Goal: Obtain resource: Download file/media

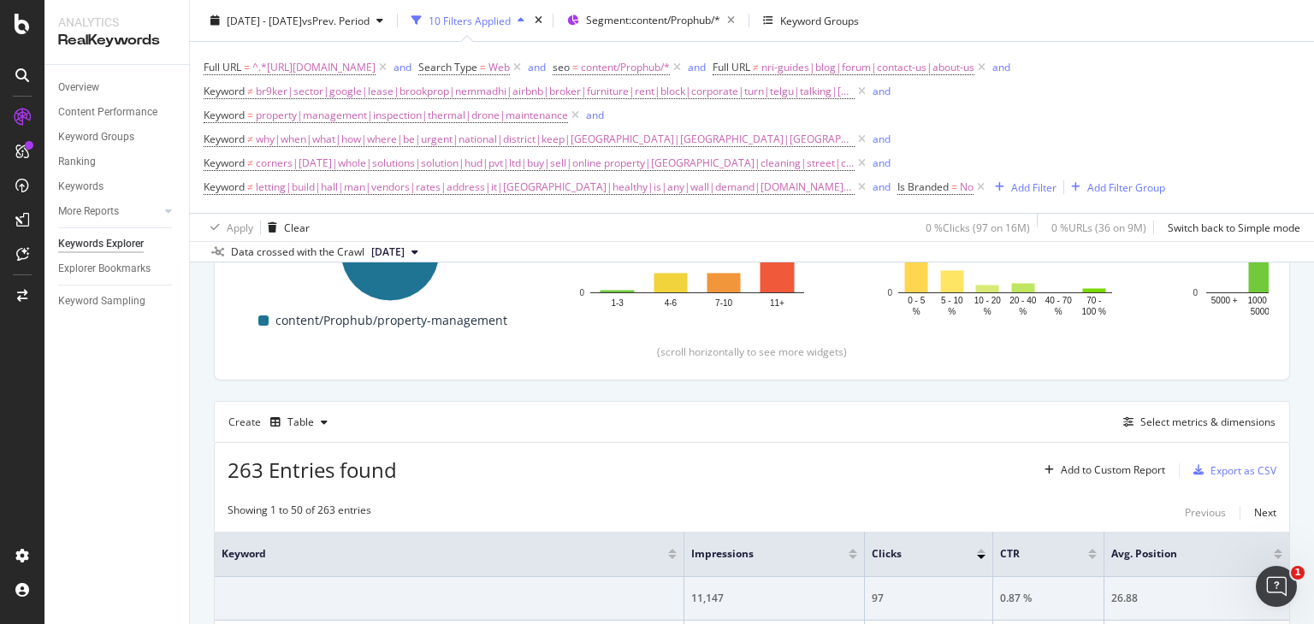
scroll to position [325, 0]
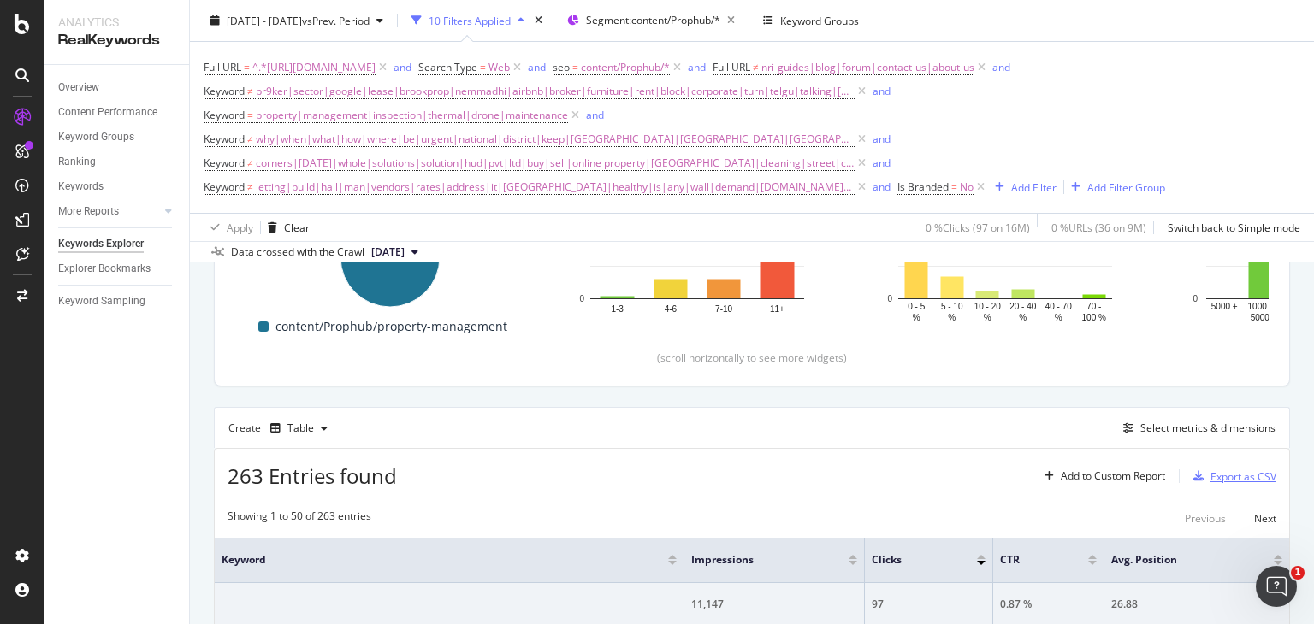
click at [1193, 476] on icon "button" at bounding box center [1198, 476] width 10 height 10
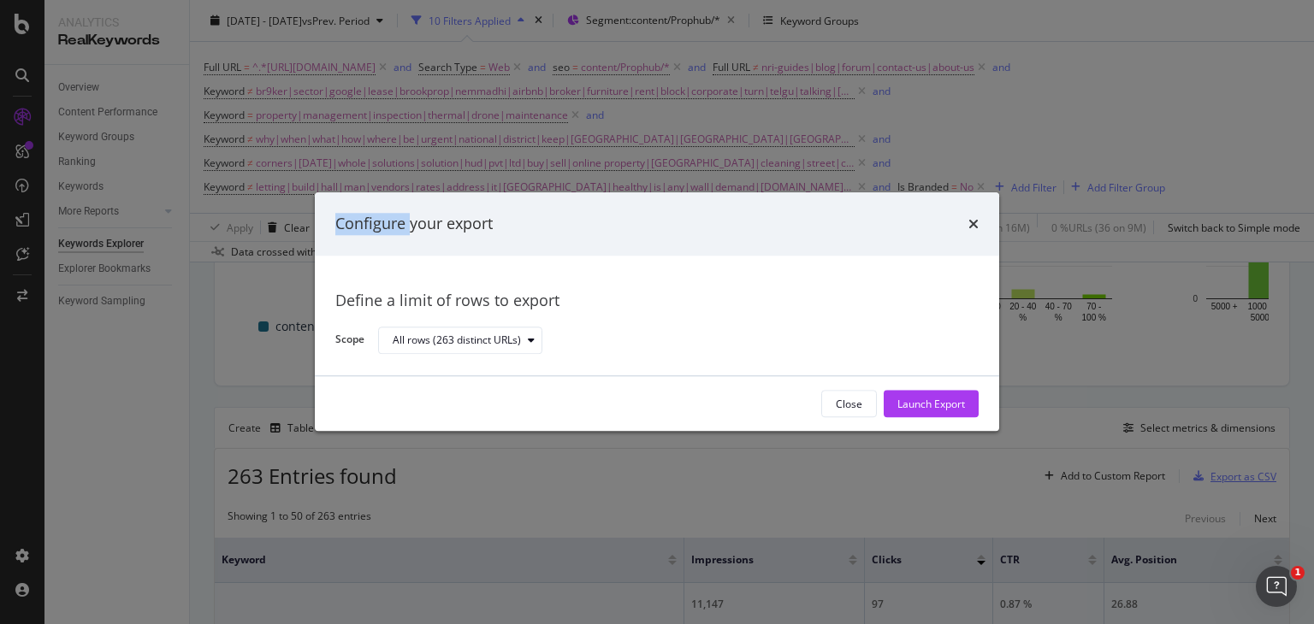
click at [1190, 476] on div "Configure your export Define a limit of rows to export Scope All rows (263 dist…" at bounding box center [657, 312] width 1314 height 624
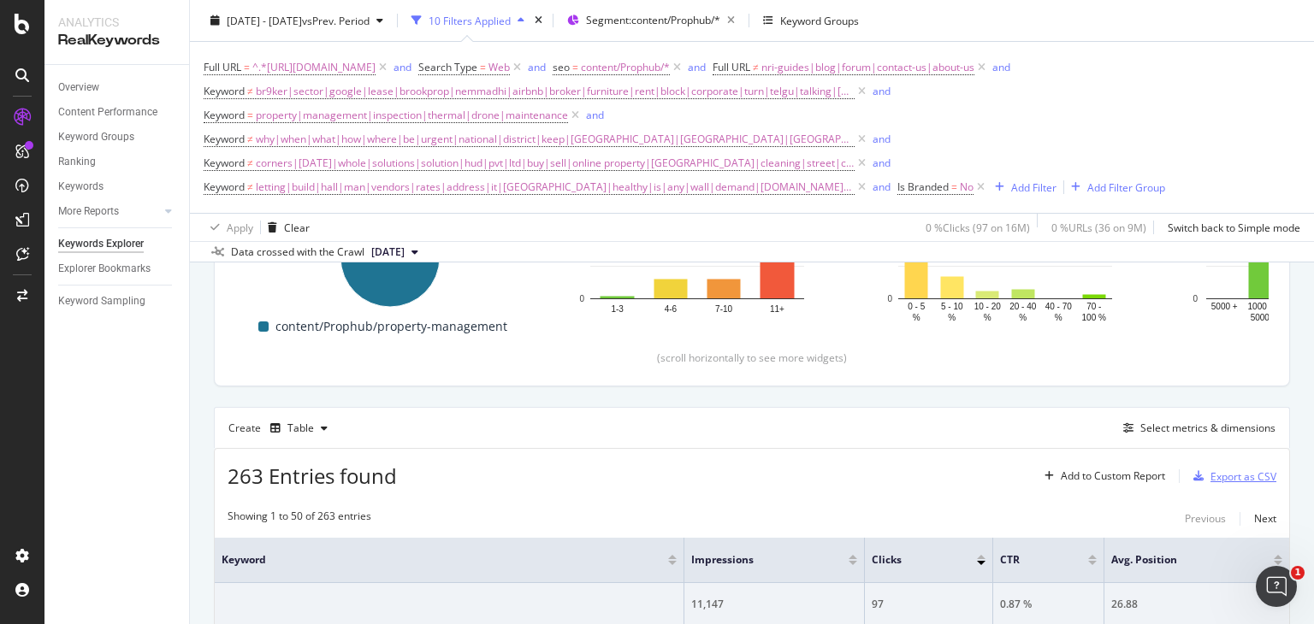
click at [1211, 476] on div "Export as CSV" at bounding box center [1243, 477] width 66 height 15
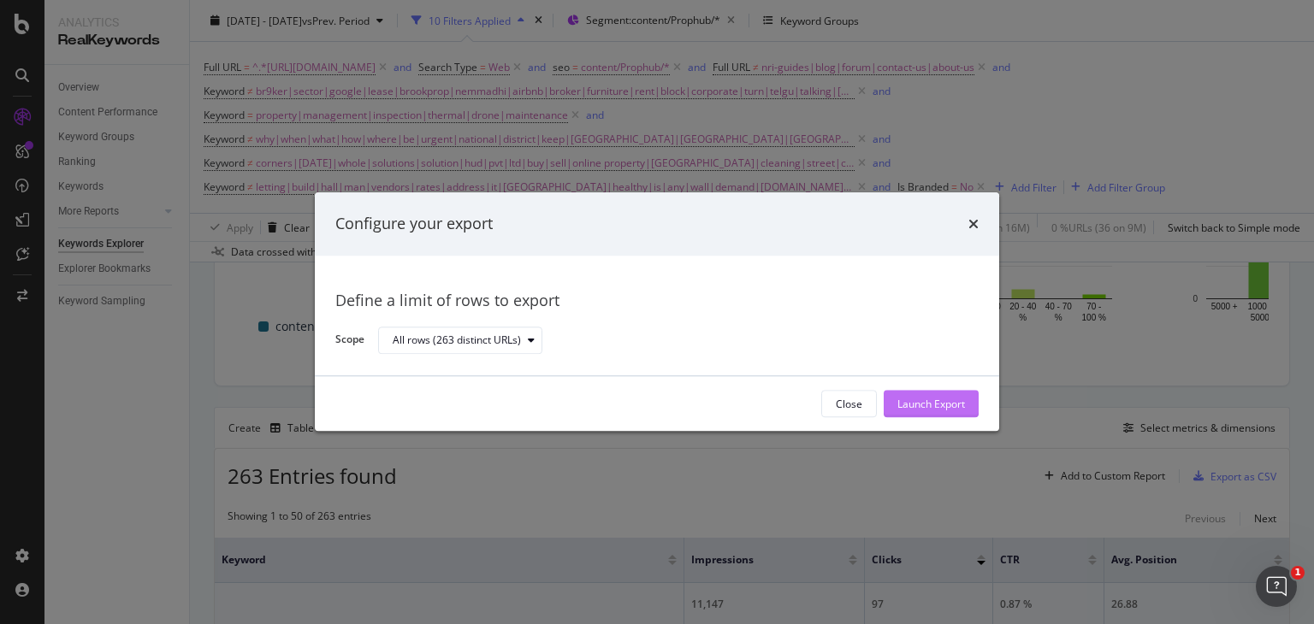
click at [955, 393] on div "Launch Export" at bounding box center [931, 405] width 68 height 26
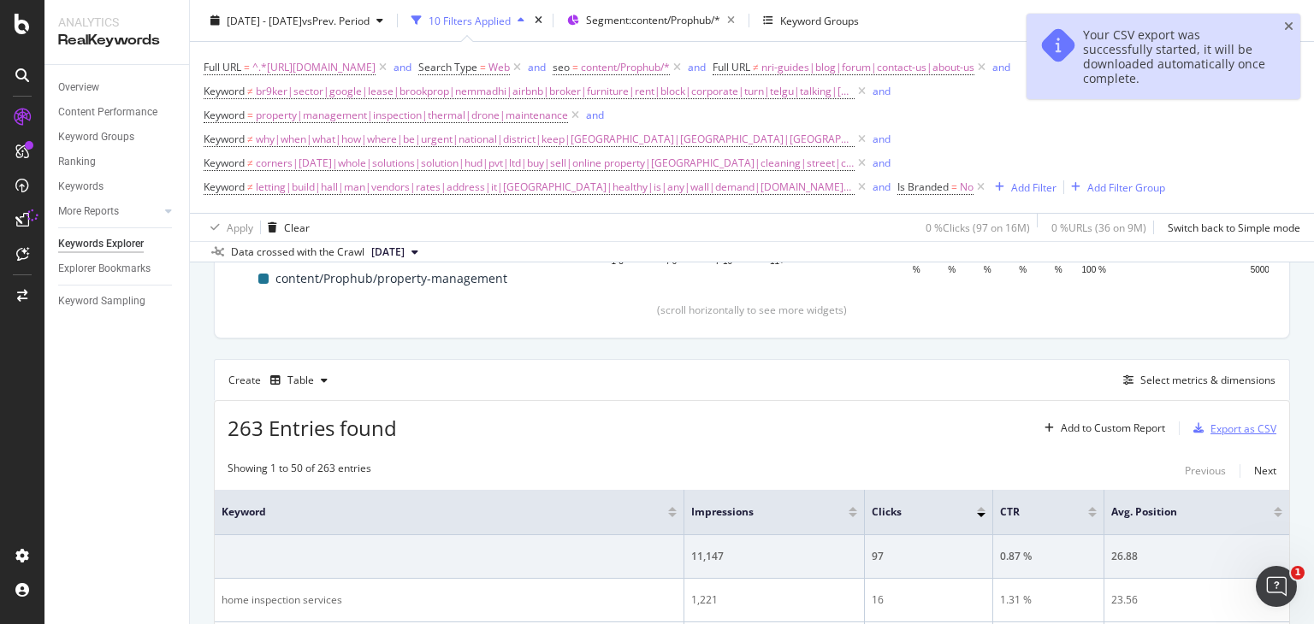
scroll to position [373, 0]
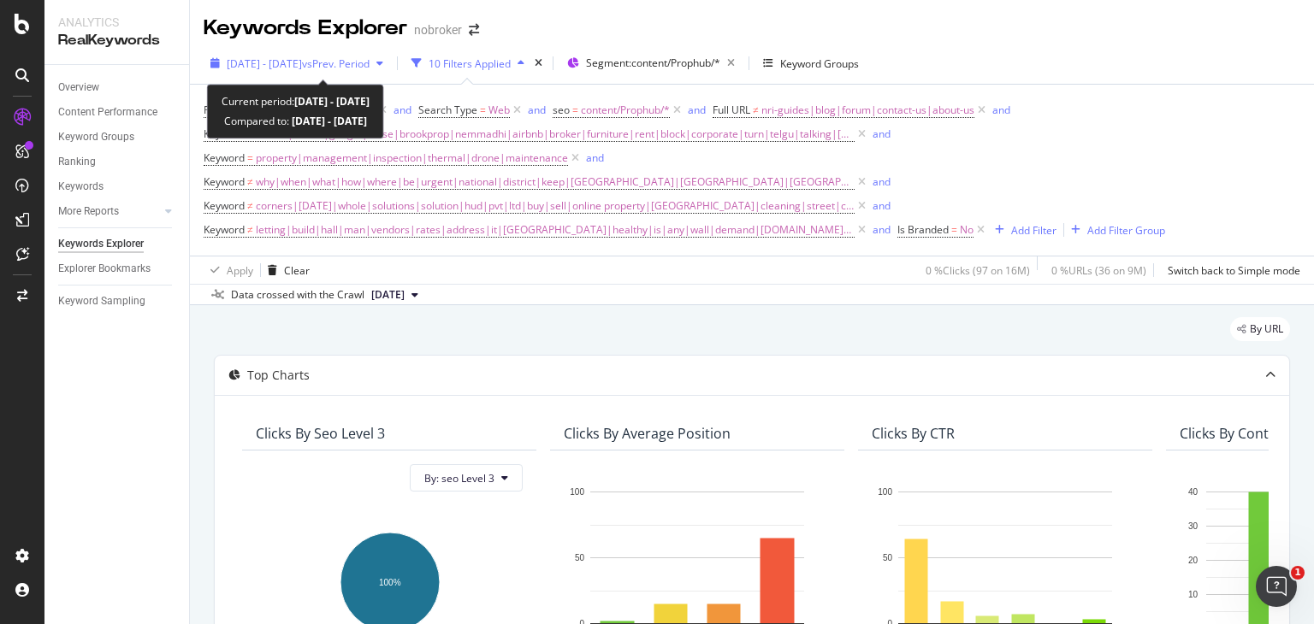
click at [370, 68] on span "vs Prev. Period" at bounding box center [336, 63] width 68 height 15
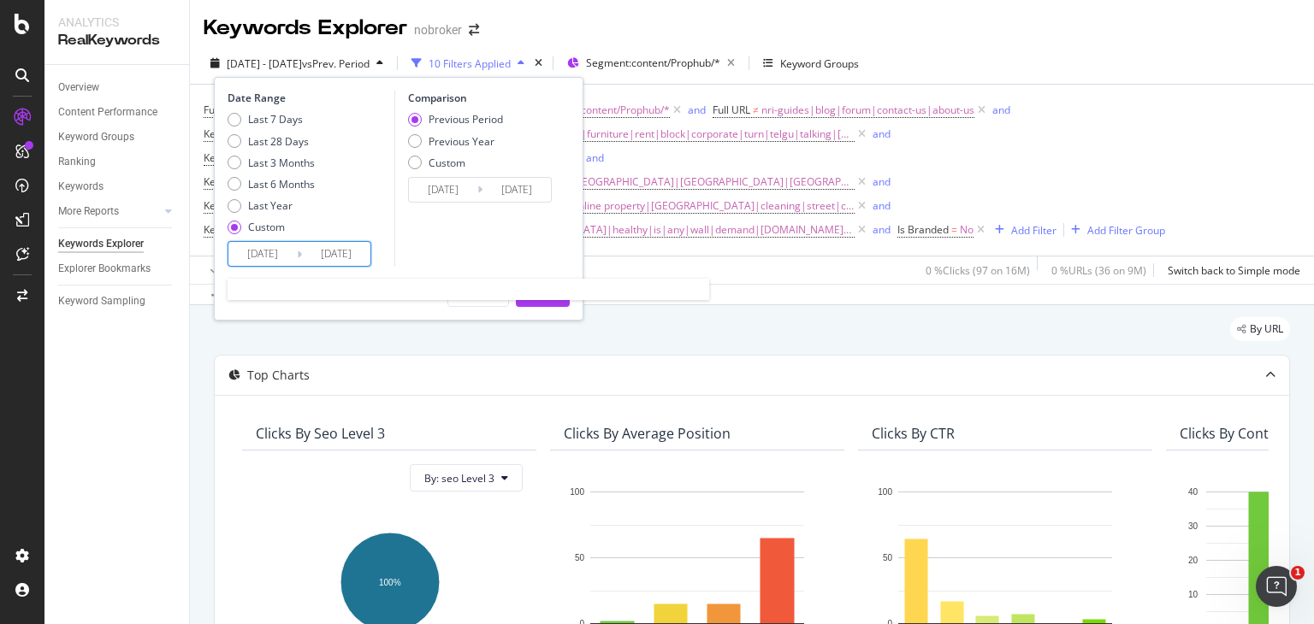
click at [333, 246] on input "2025/09/21" at bounding box center [336, 254] width 68 height 24
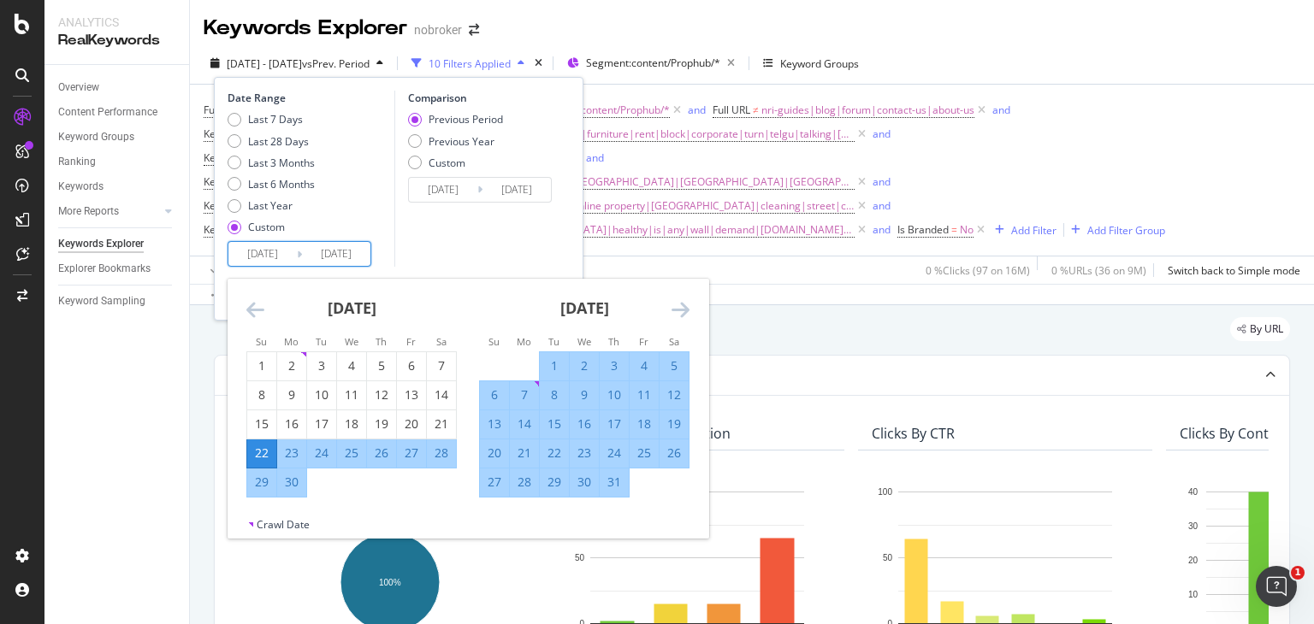
click at [267, 252] on input "2025/06/22" at bounding box center [262, 254] width 68 height 24
click at [688, 312] on icon "Move forward to switch to the next month." at bounding box center [680, 309] width 18 height 21
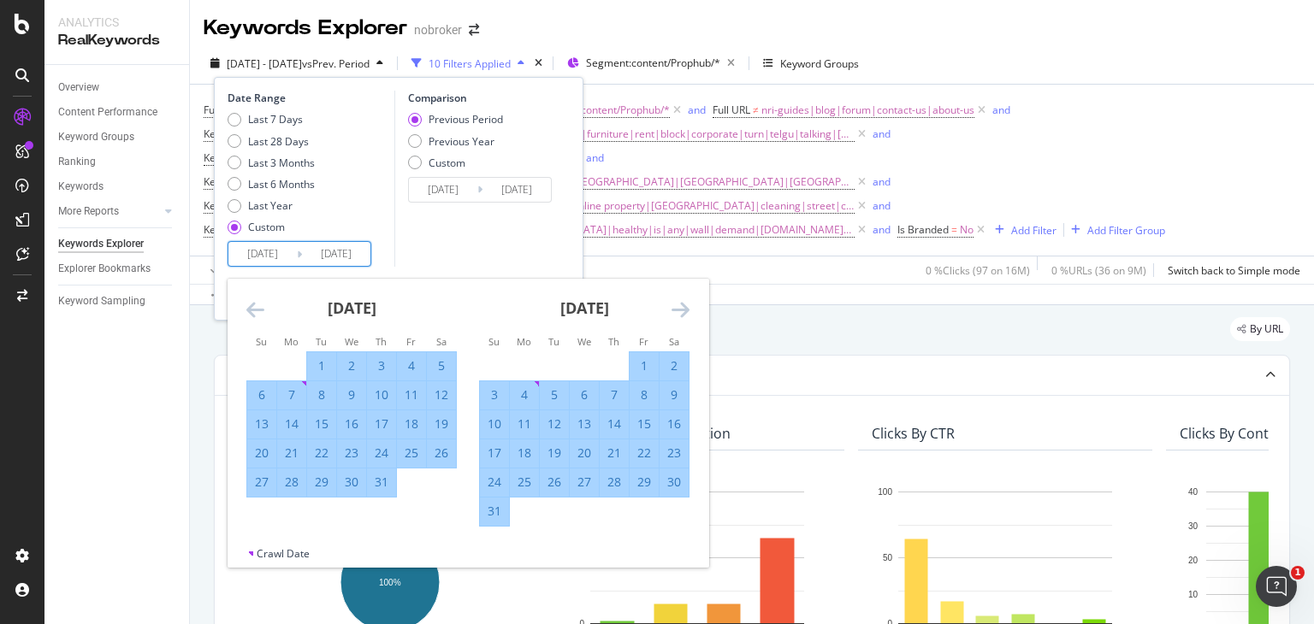
click at [688, 312] on icon "Move forward to switch to the next month." at bounding box center [680, 309] width 18 height 21
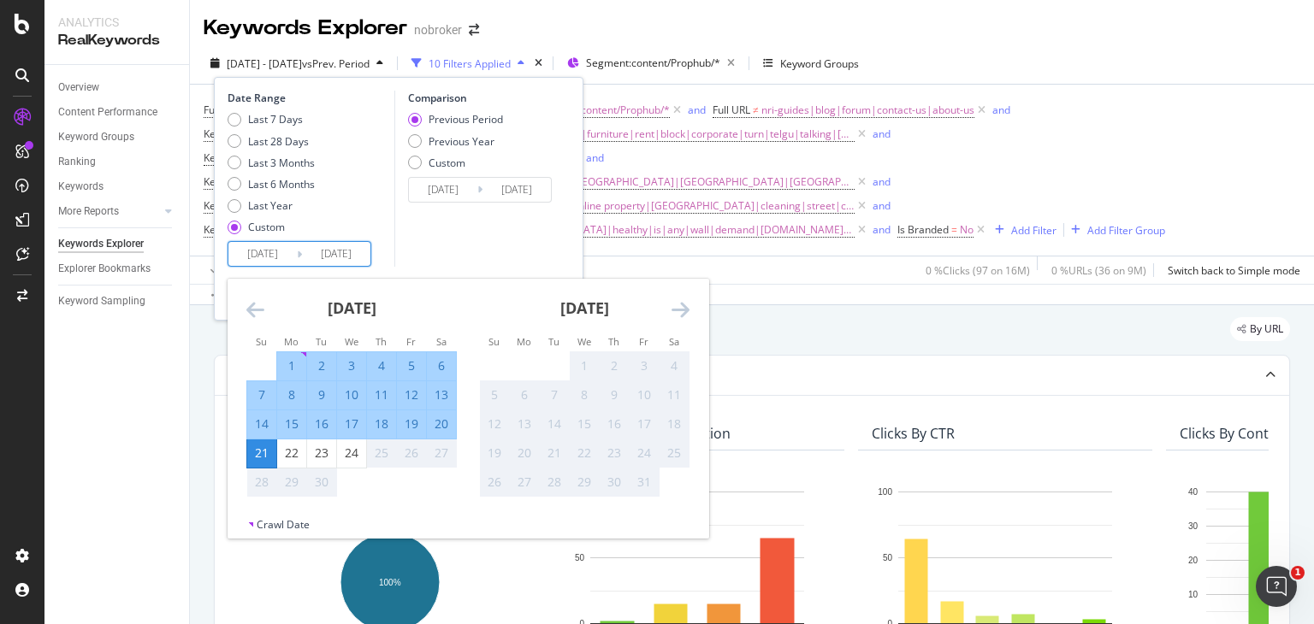
click at [688, 312] on icon "Move forward to switch to the next month." at bounding box center [680, 309] width 18 height 21
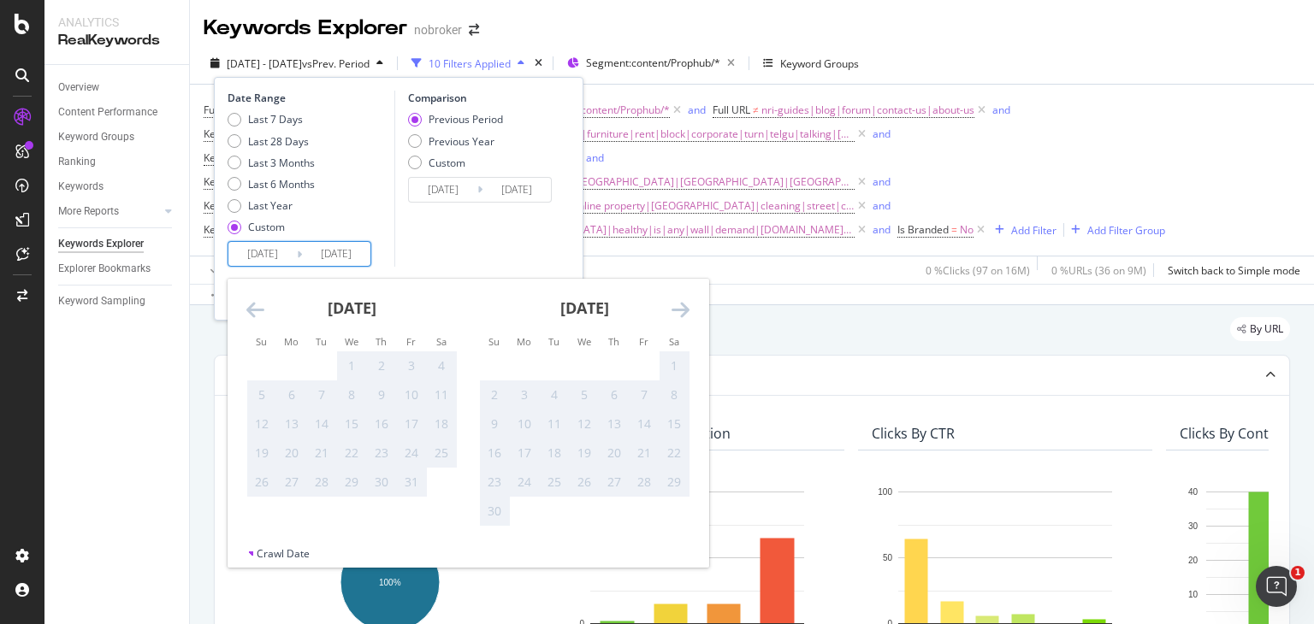
click at [250, 310] on icon "Move backward to switch to the previous month." at bounding box center [255, 309] width 18 height 21
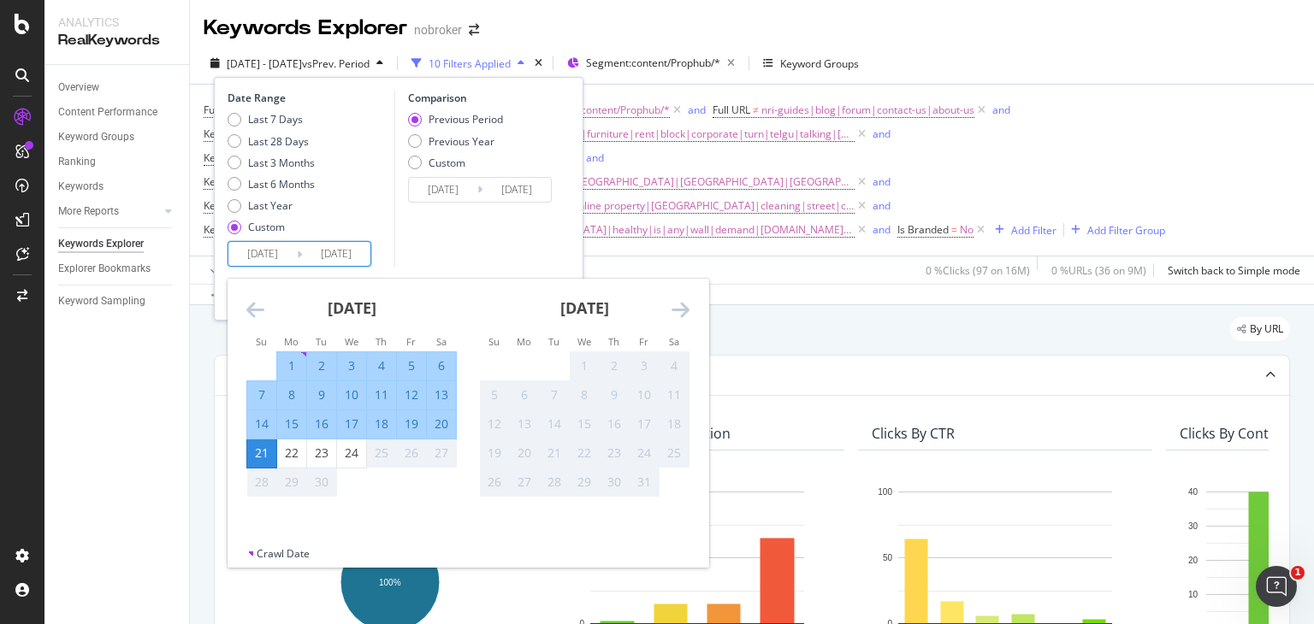
click at [291, 352] on div "1" at bounding box center [291, 366] width 29 height 28
type input "2025/09/01"
type input "2025/08/11"
type input "2025/08/31"
click at [354, 452] on div "24" at bounding box center [351, 453] width 29 height 17
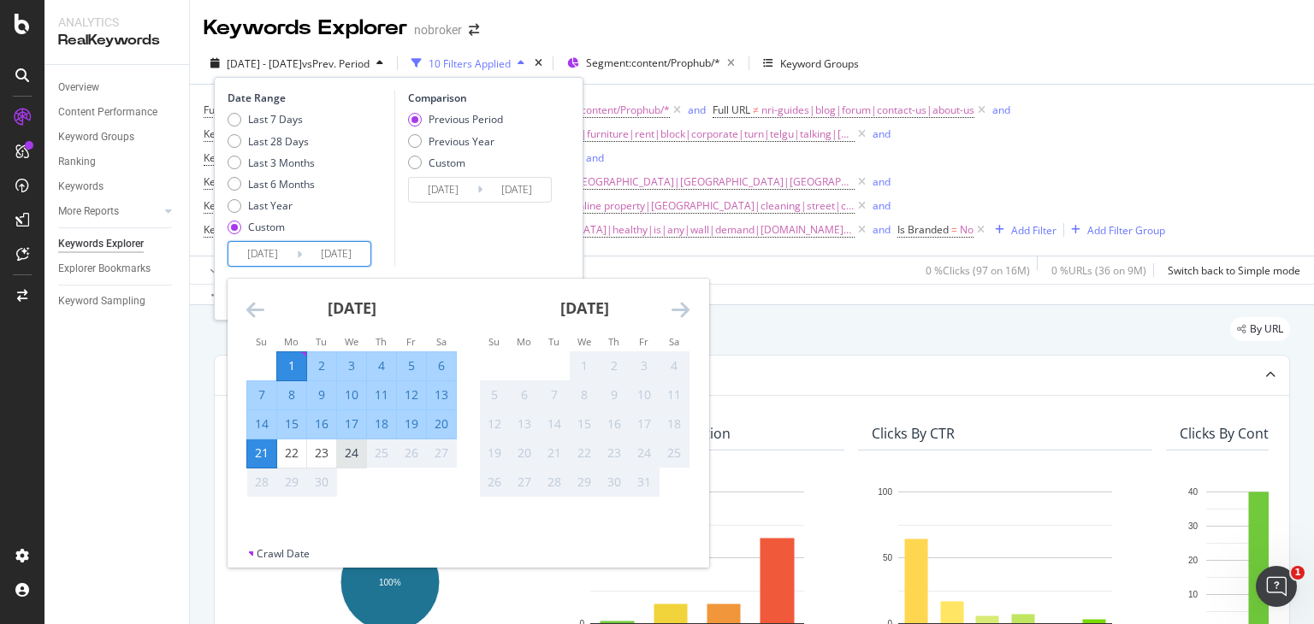
type input "2025/09/24"
type input "2025/08/08"
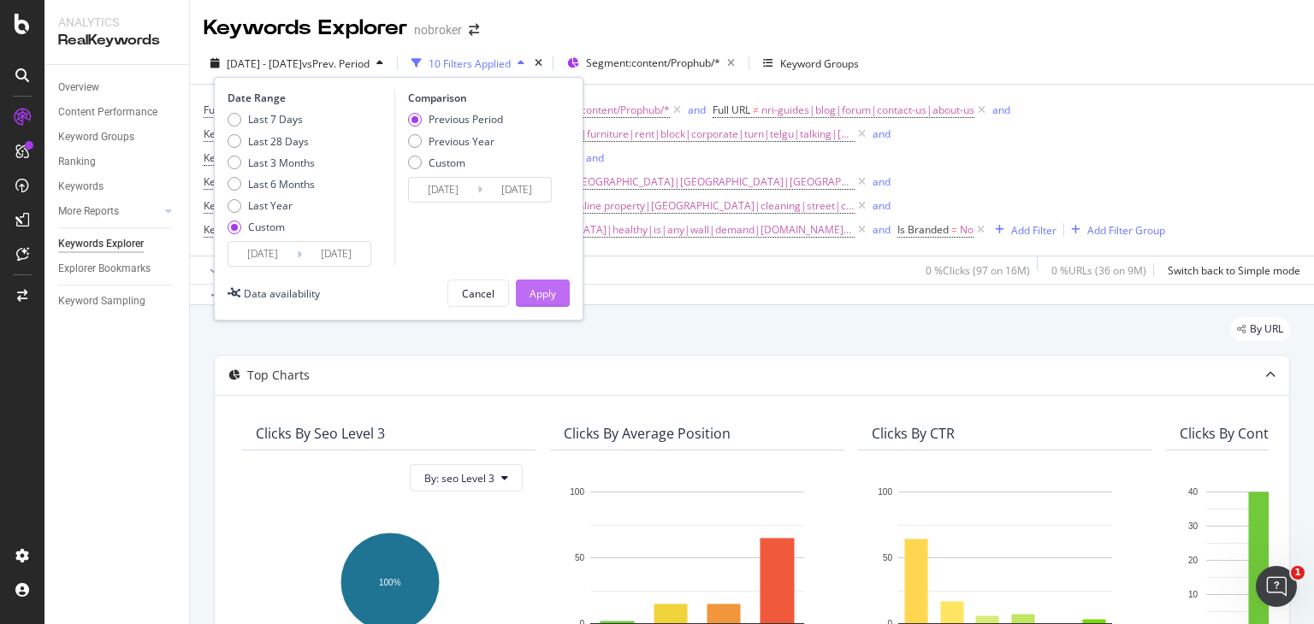
click at [541, 288] on div "Apply" at bounding box center [542, 294] width 27 height 15
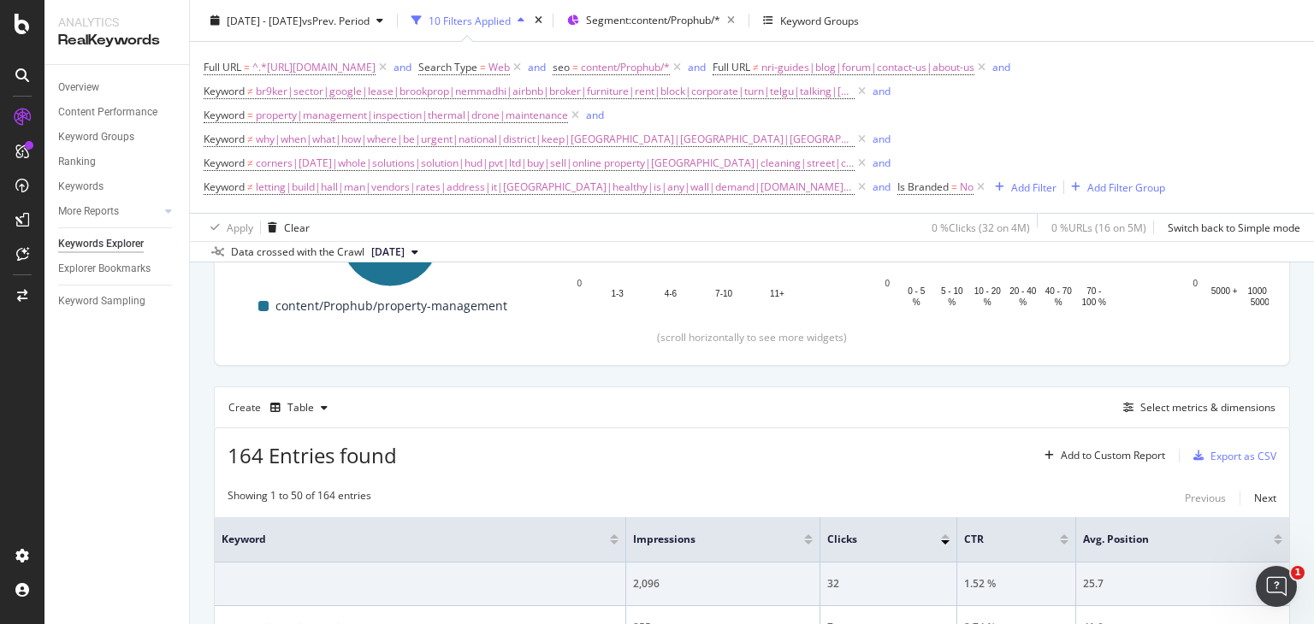
scroll to position [345, 0]
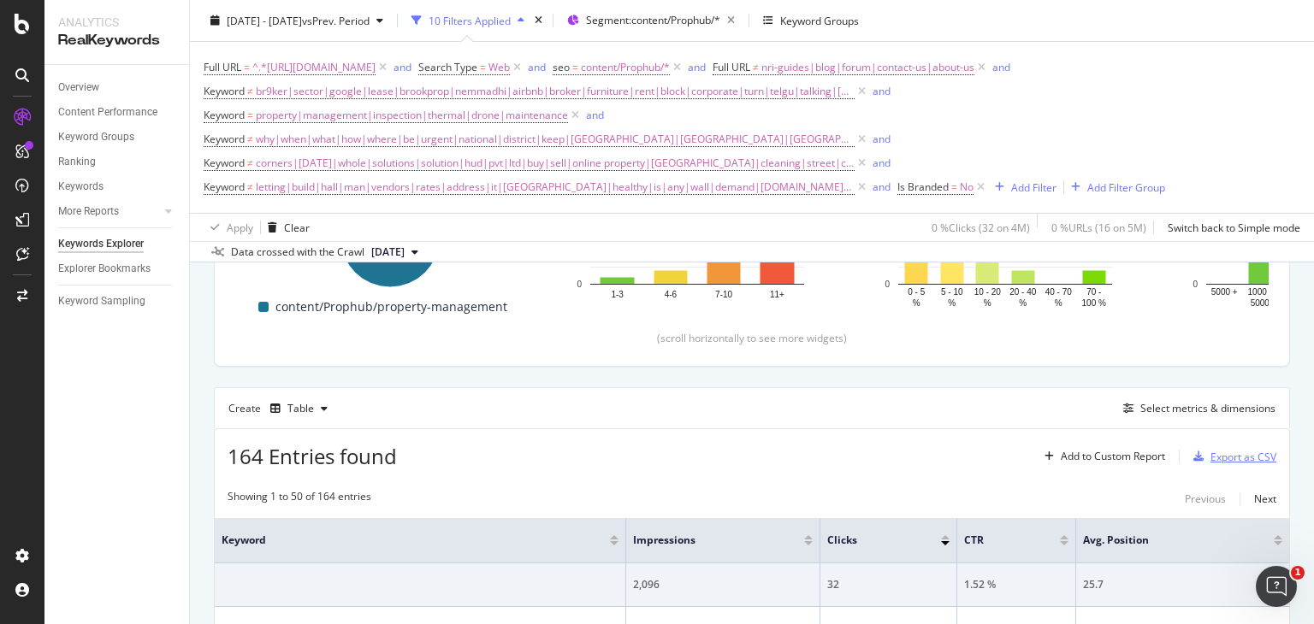
click at [1210, 455] on div "Export as CSV" at bounding box center [1243, 457] width 66 height 15
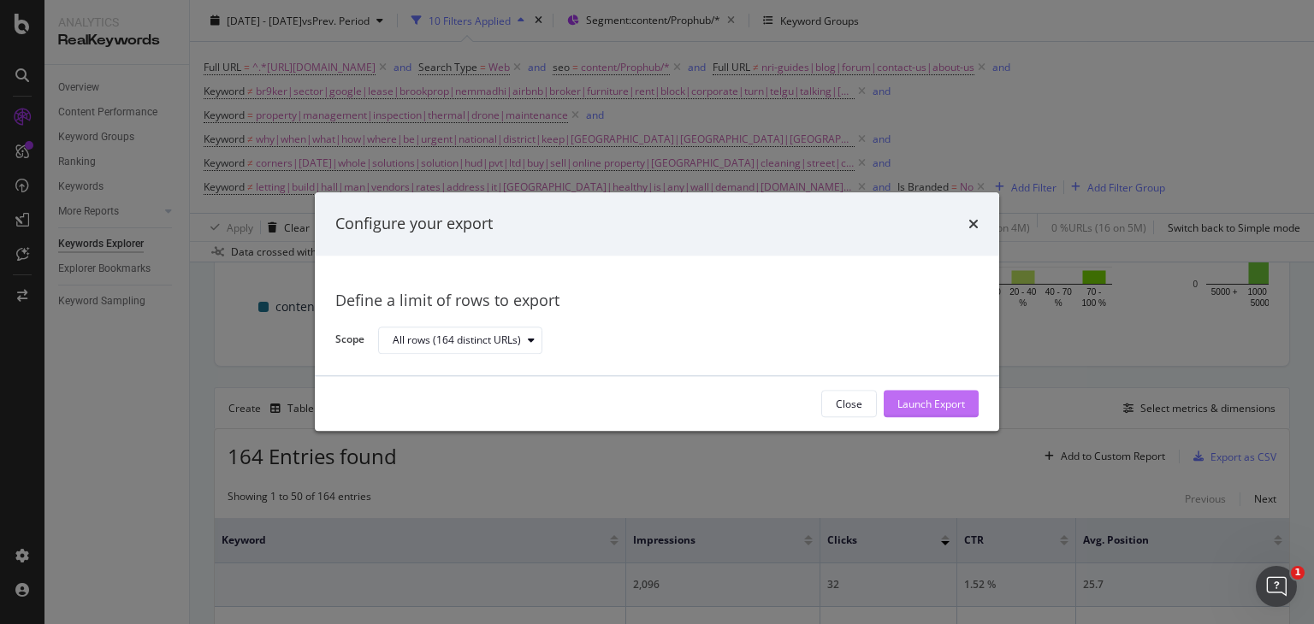
click at [942, 403] on div "Launch Export" at bounding box center [931, 404] width 68 height 15
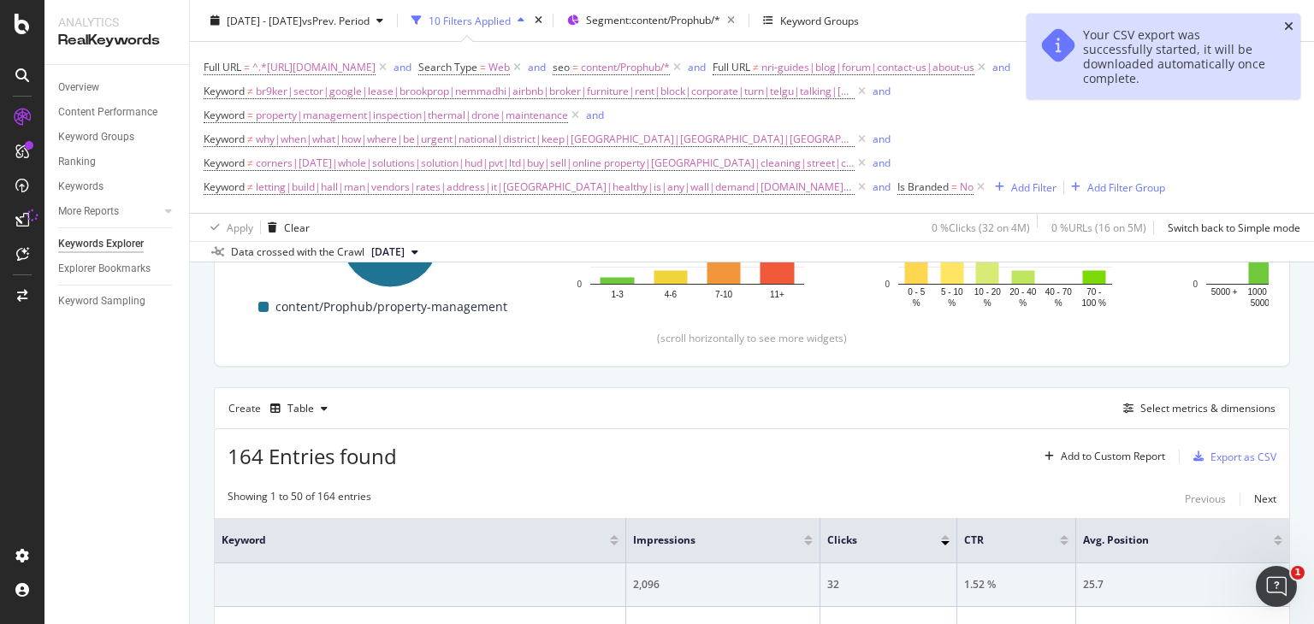
click at [1292, 25] on icon "close toast" at bounding box center [1288, 27] width 9 height 12
